Goal: Task Accomplishment & Management: Manage account settings

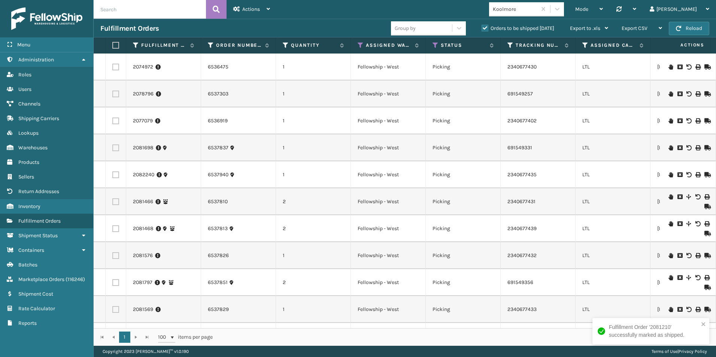
scroll to position [189, 0]
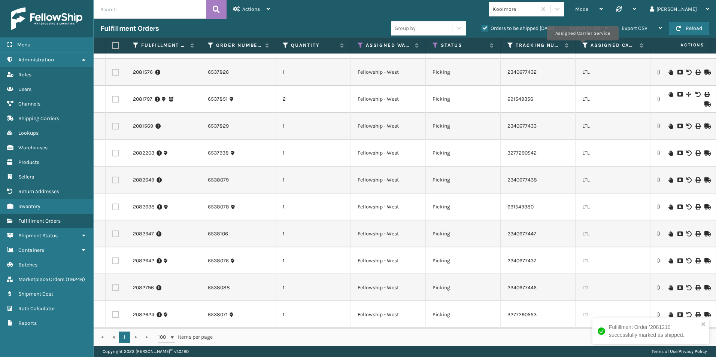
drag, startPoint x: 582, startPoint y: 46, endPoint x: 528, endPoint y: 223, distance: 185.3
click at [582, 46] on icon at bounding box center [585, 45] width 6 height 7
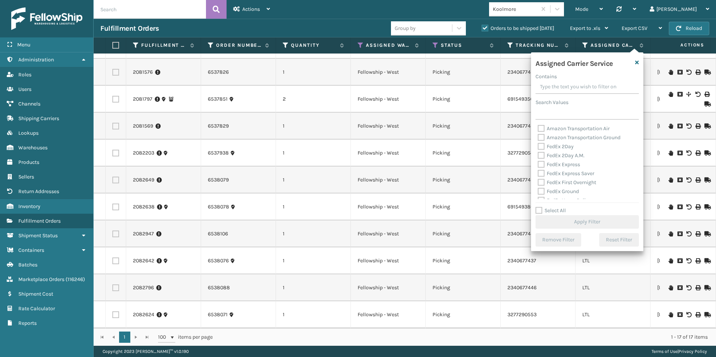
click at [539, 210] on label "Select All" at bounding box center [551, 210] width 30 height 6
click at [539, 207] on input "Select All" at bounding box center [592, 206] width 112 height 1
checkbox input "true"
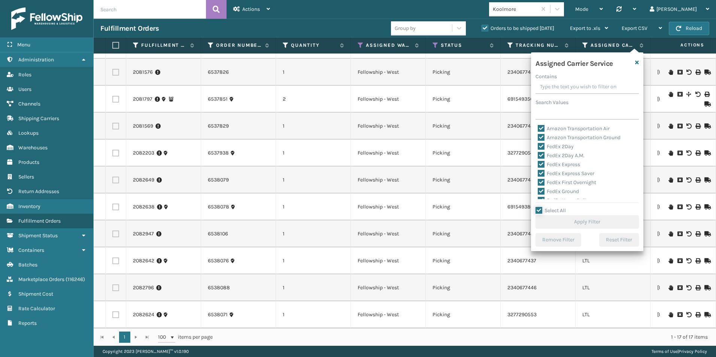
checkbox input "true"
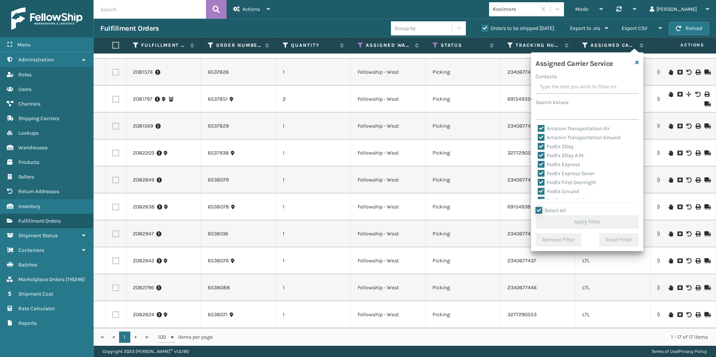
checkbox input "true"
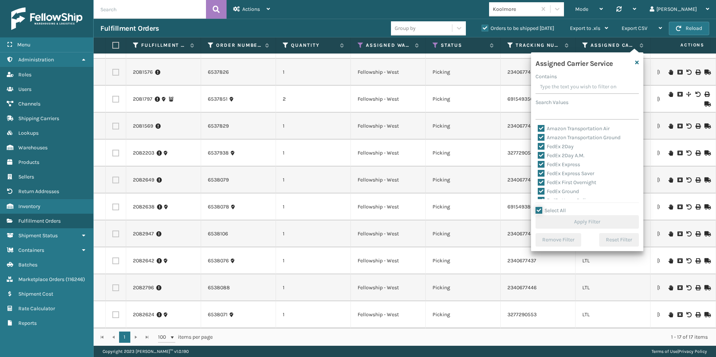
checkbox input "true"
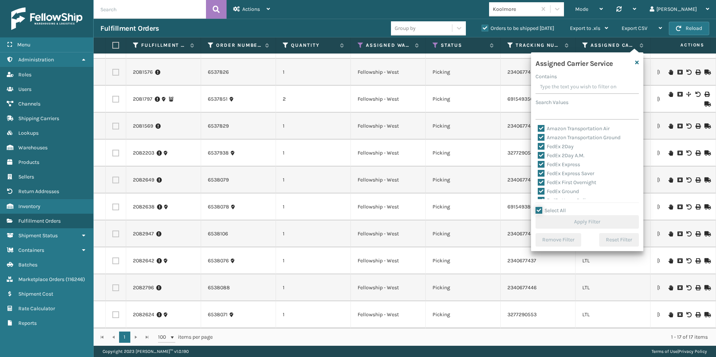
checkbox input "true"
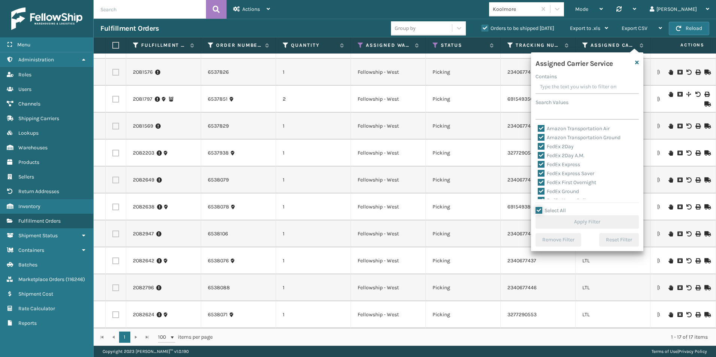
checkbox input "true"
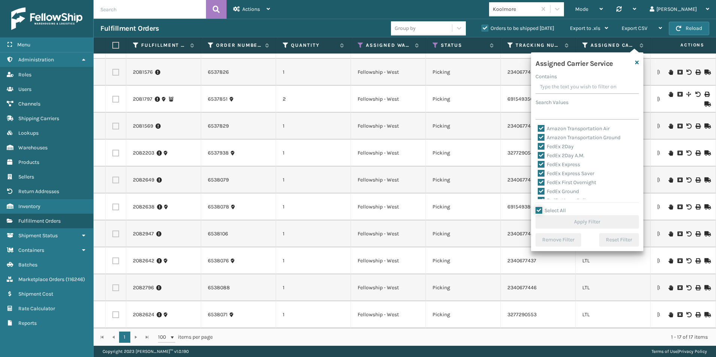
checkbox input "true"
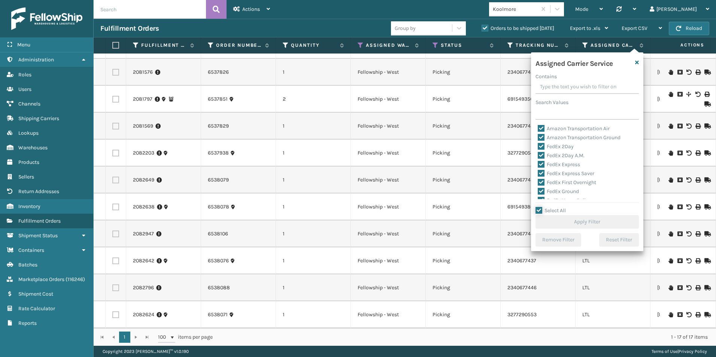
checkbox input "true"
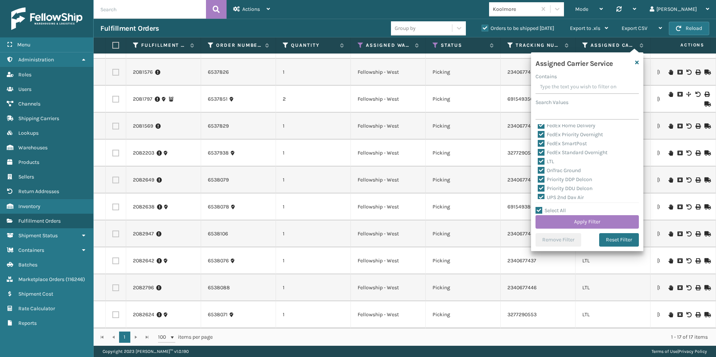
click at [540, 162] on label "LTL" at bounding box center [546, 161] width 16 height 6
click at [538, 162] on input "LTL" at bounding box center [538, 159] width 0 height 5
checkbox input "false"
click at [573, 220] on button "Apply Filter" at bounding box center [587, 221] width 103 height 13
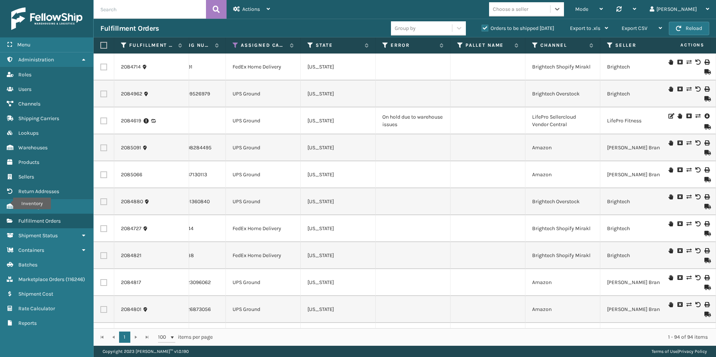
scroll to position [0, 273]
